Goal: Communication & Community: Connect with others

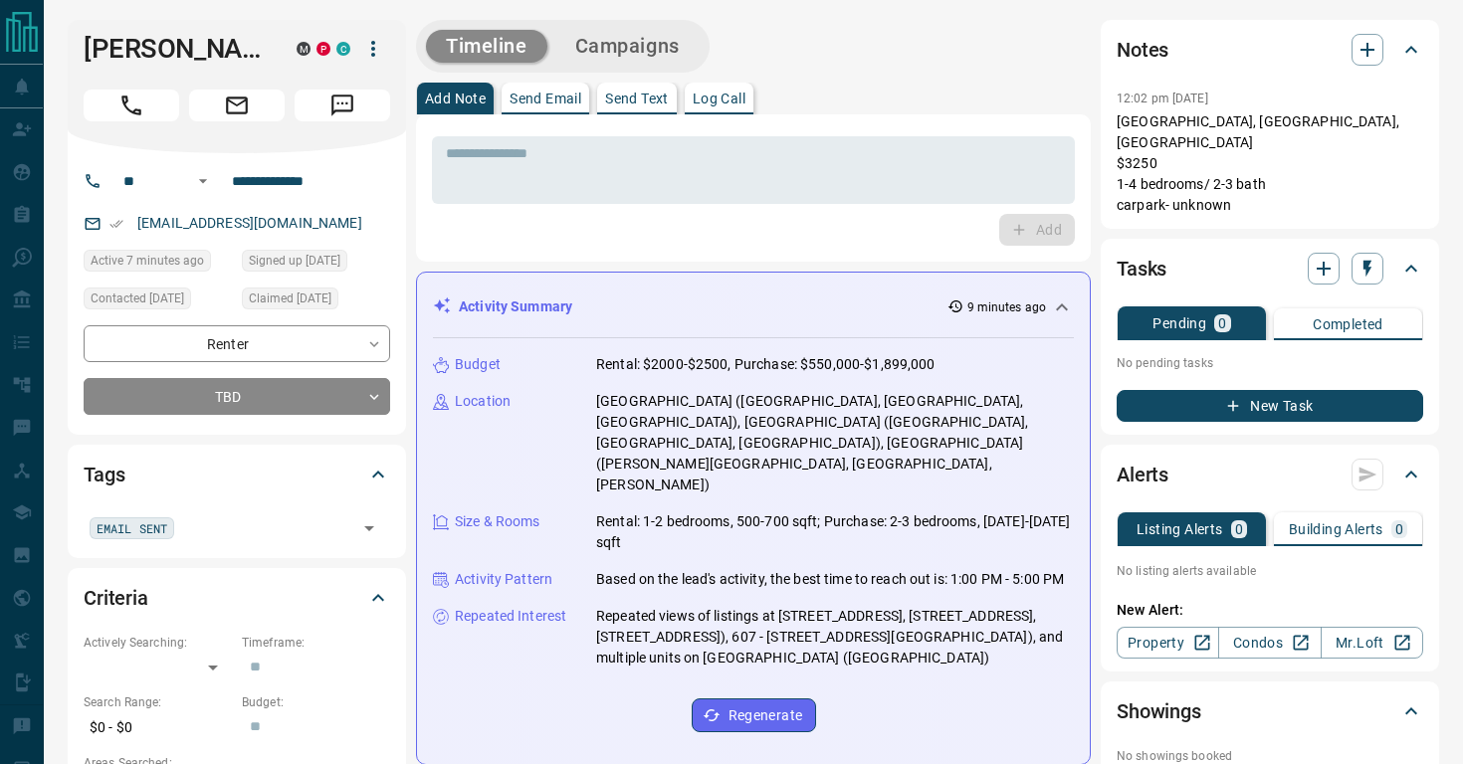
click at [626, 102] on p "Send Text" at bounding box center [637, 99] width 64 height 14
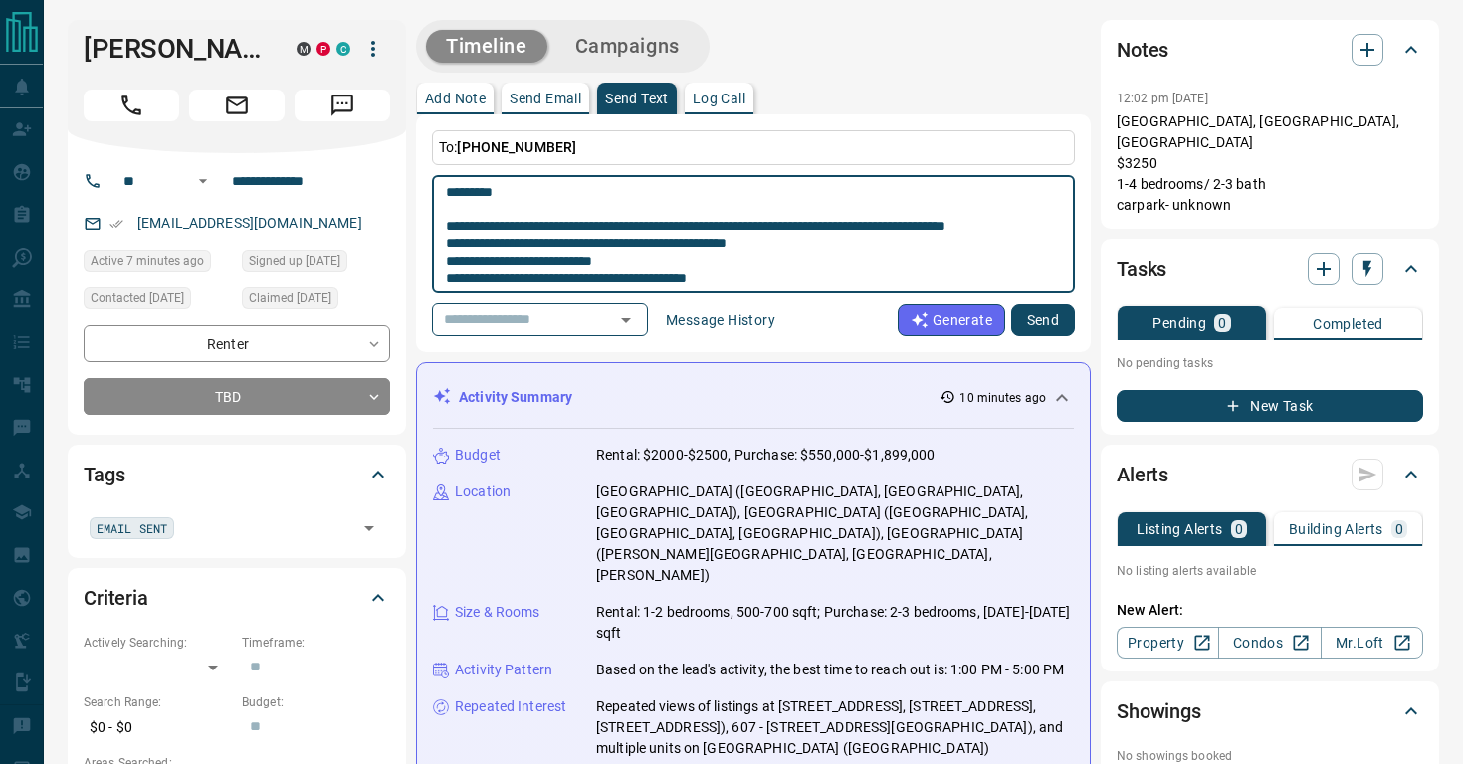
type textarea "**********"
click at [1051, 324] on button "Send" at bounding box center [1043, 321] width 64 height 32
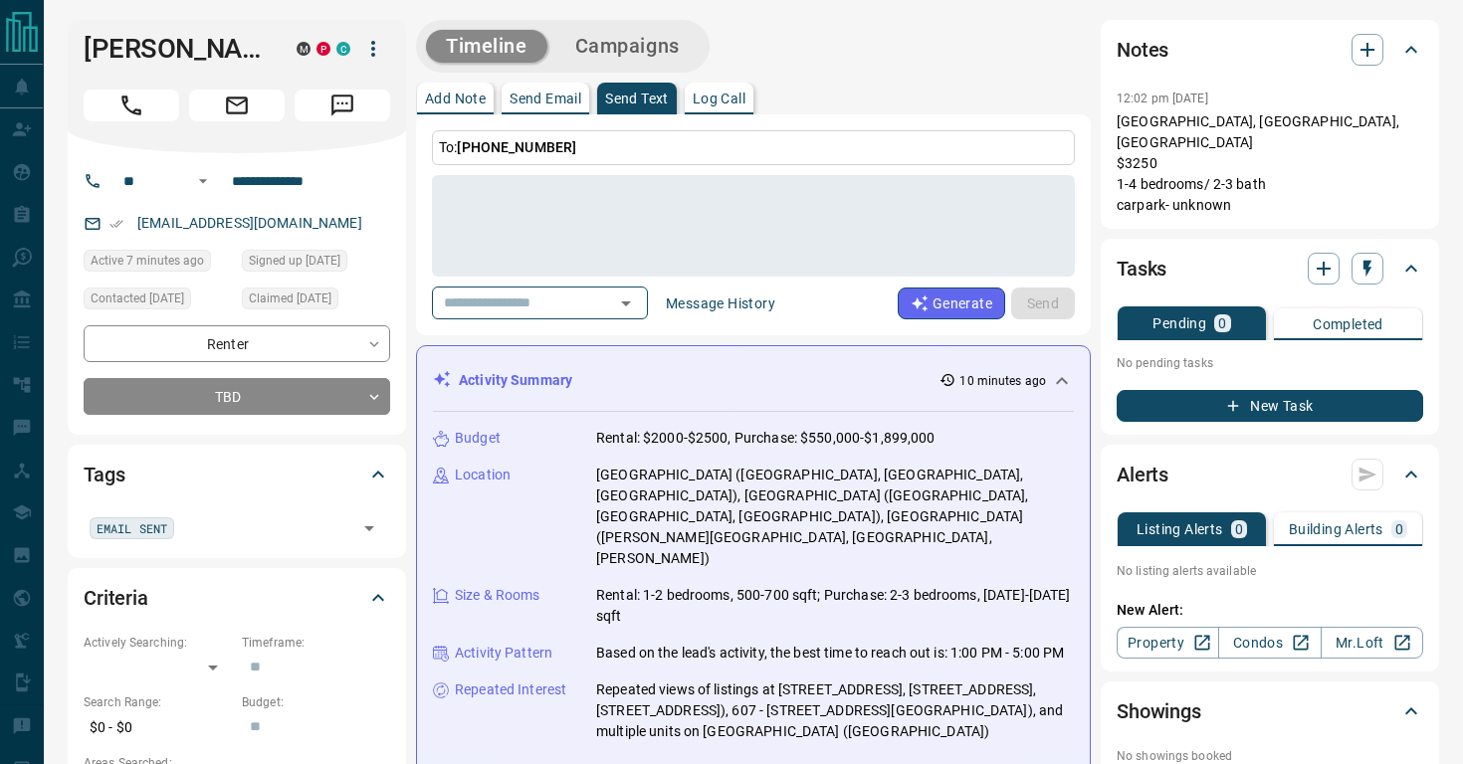
click at [550, 102] on p "Send Email" at bounding box center [546, 99] width 72 height 14
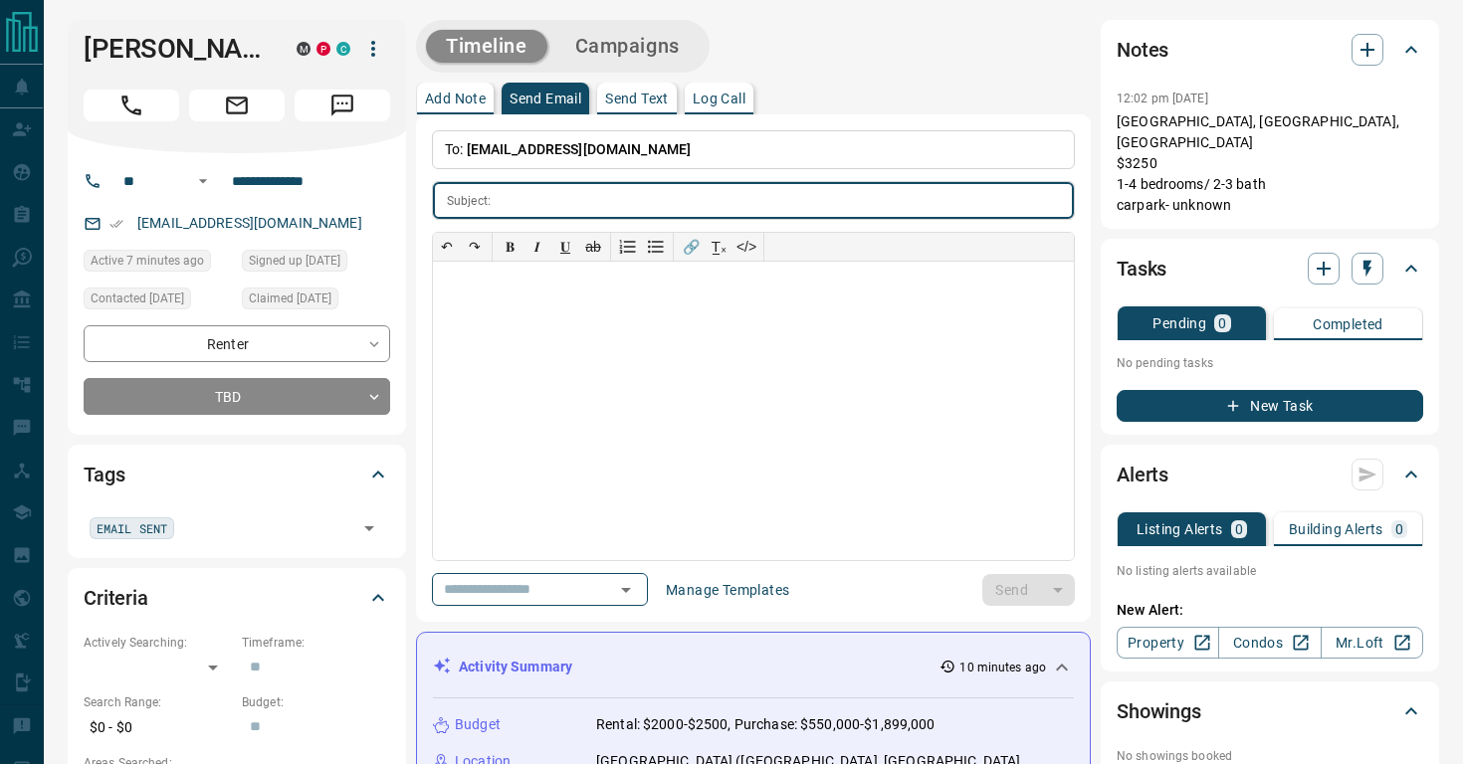
click at [597, 157] on p "To: [EMAIL_ADDRESS][DOMAIN_NAME]" at bounding box center [753, 149] width 643 height 39
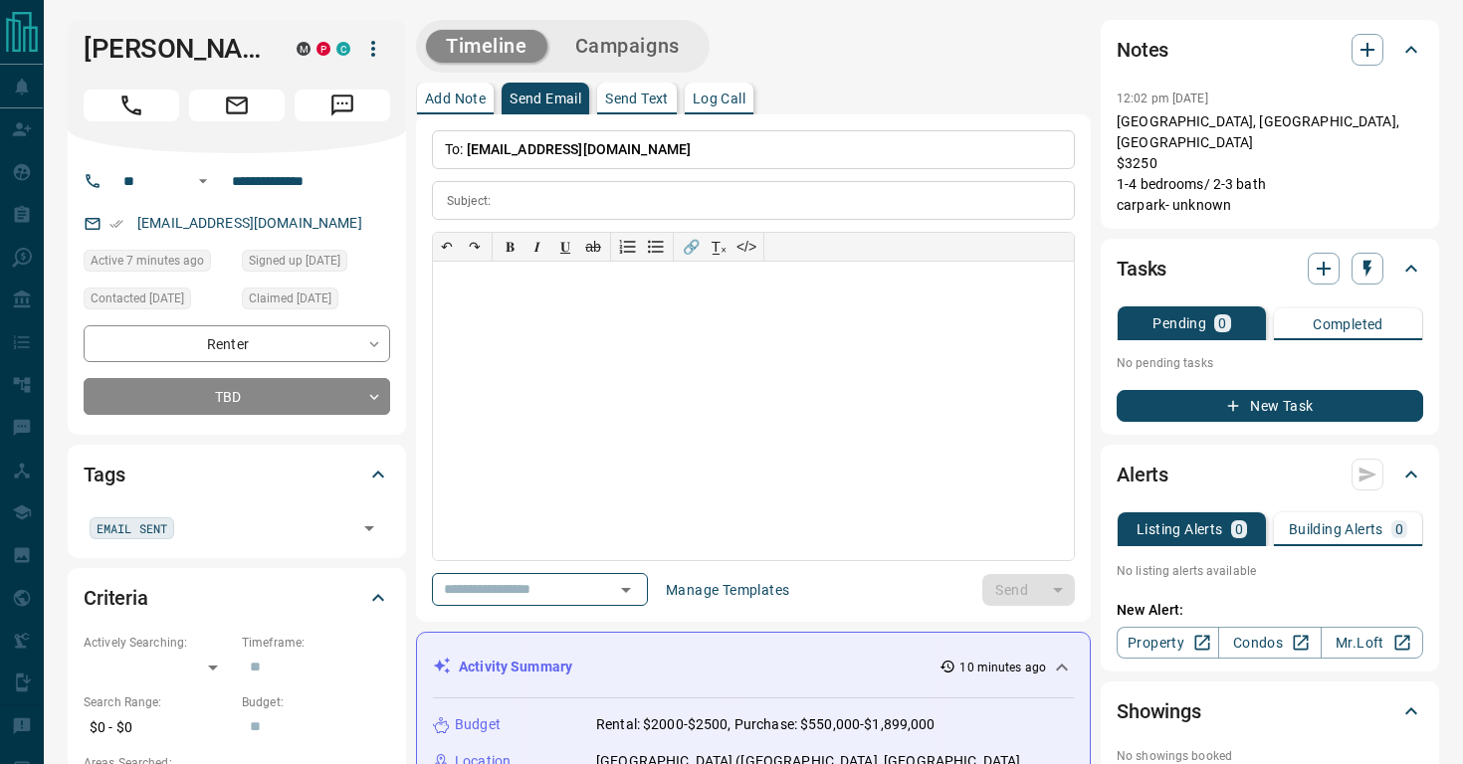
click at [597, 157] on p "To: [EMAIL_ADDRESS][DOMAIN_NAME]" at bounding box center [753, 149] width 643 height 39
click at [600, 149] on p "To: [EMAIL_ADDRESS][DOMAIN_NAME]" at bounding box center [753, 149] width 643 height 39
click at [562, 145] on span "[EMAIL_ADDRESS][DOMAIN_NAME]" at bounding box center [579, 149] width 225 height 16
click at [594, 145] on p "To: [EMAIL_ADDRESS][DOMAIN_NAME]" at bounding box center [753, 149] width 643 height 39
click at [529, 136] on p "To: [EMAIL_ADDRESS][DOMAIN_NAME]" at bounding box center [753, 149] width 643 height 39
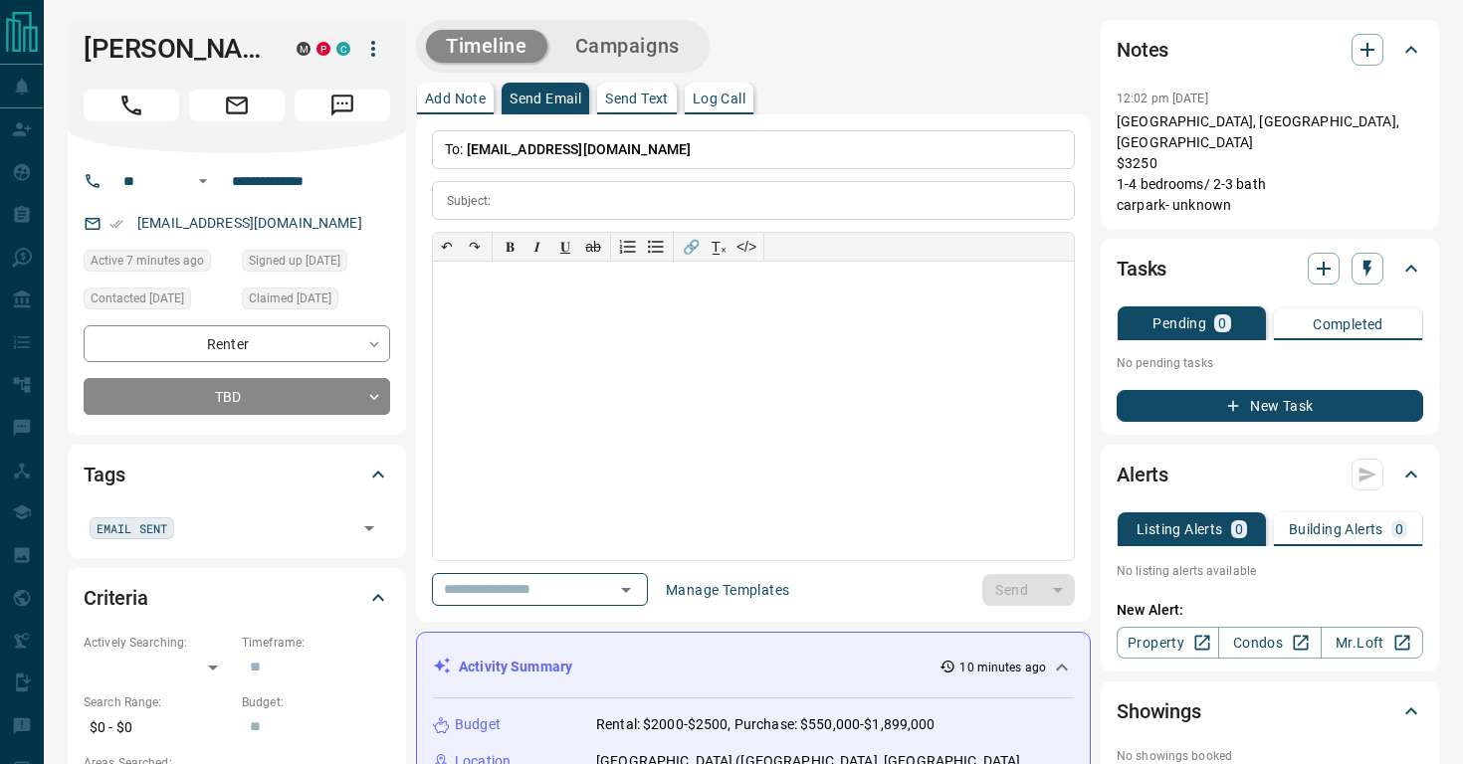
click at [507, 147] on span "[EMAIL_ADDRESS][DOMAIN_NAME]" at bounding box center [579, 149] width 225 height 16
click at [581, 186] on input "text" at bounding box center [786, 200] width 575 height 37
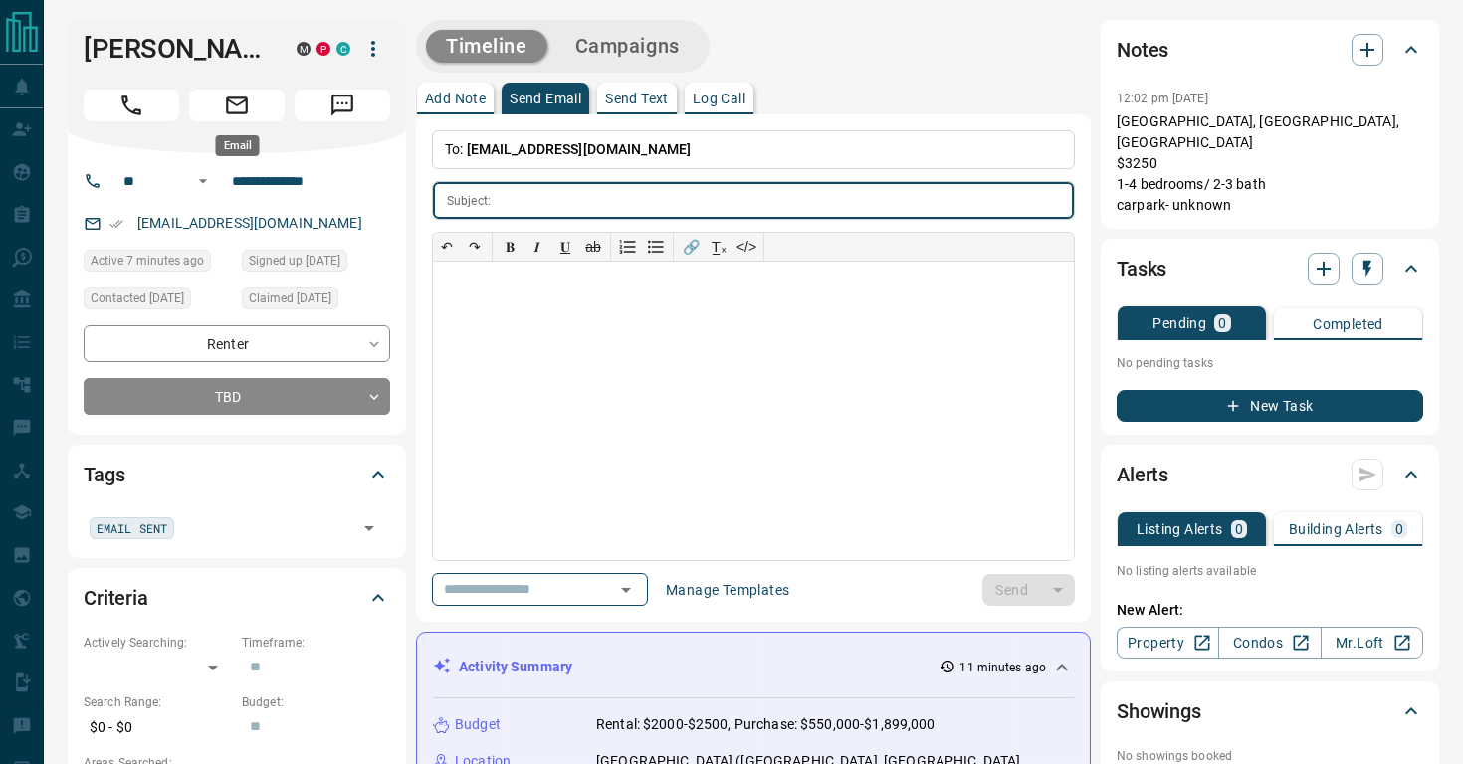
click at [249, 107] on icon "Email" at bounding box center [237, 106] width 26 height 26
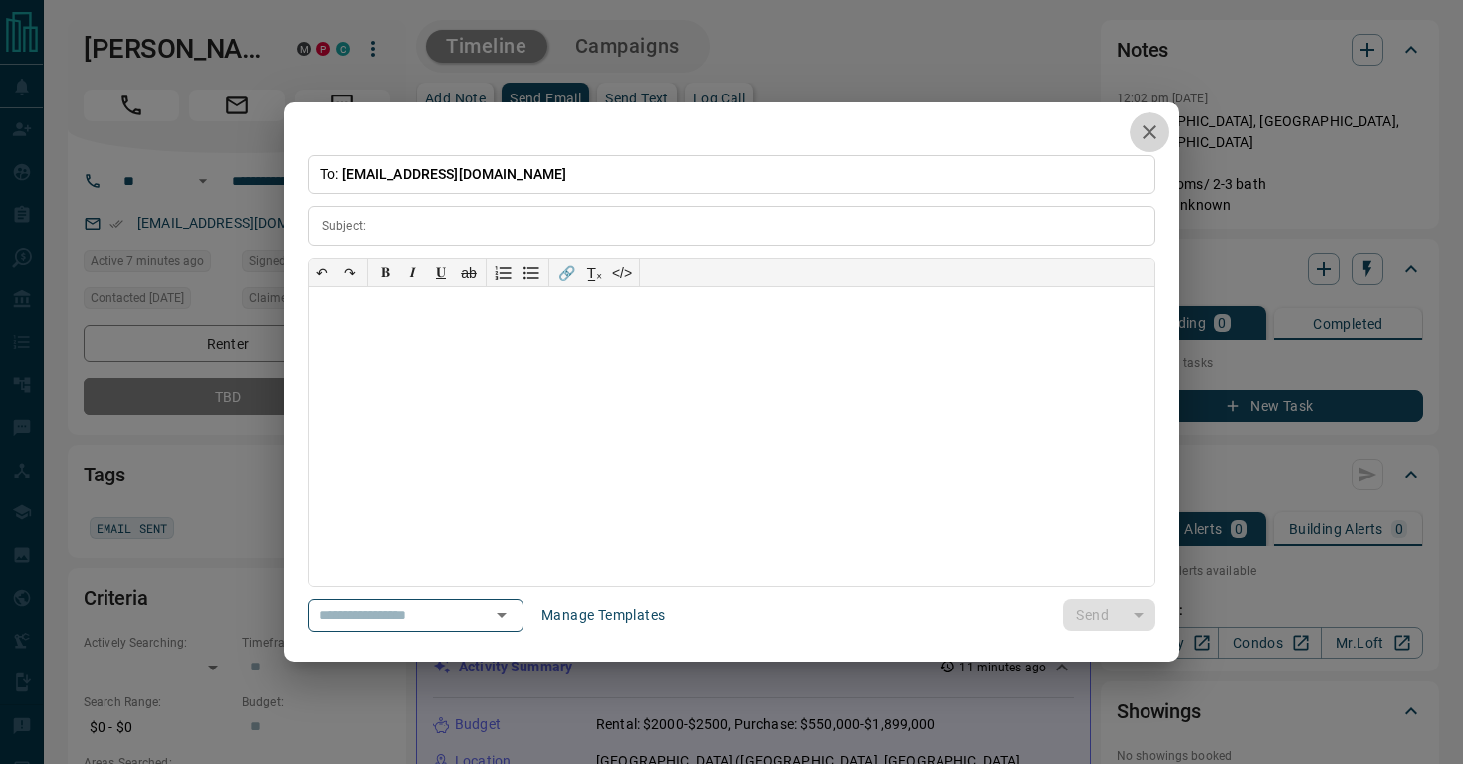
click at [1155, 136] on icon "button" at bounding box center [1150, 132] width 24 height 24
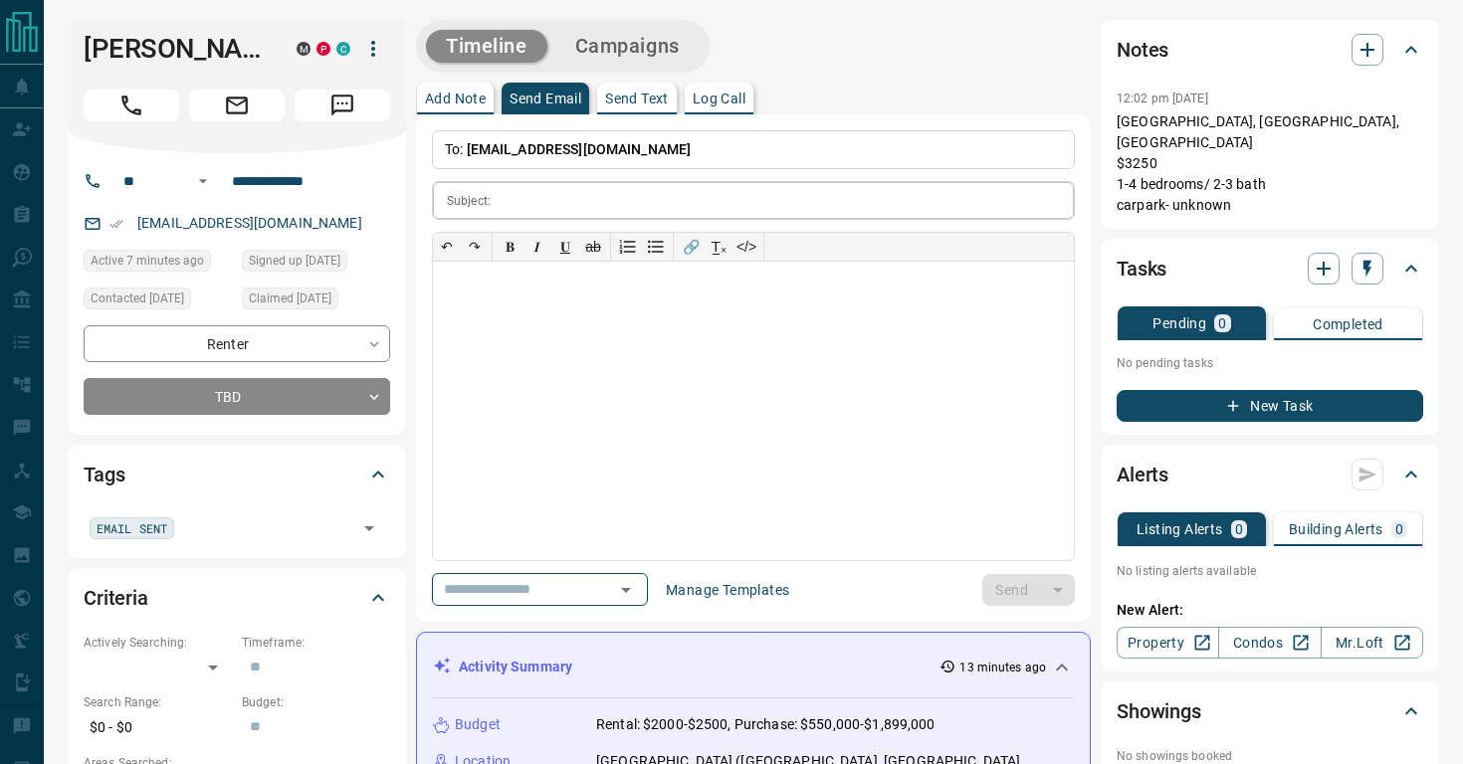
click at [534, 199] on input "text" at bounding box center [786, 200] width 575 height 37
